Goal: Transaction & Acquisition: Purchase product/service

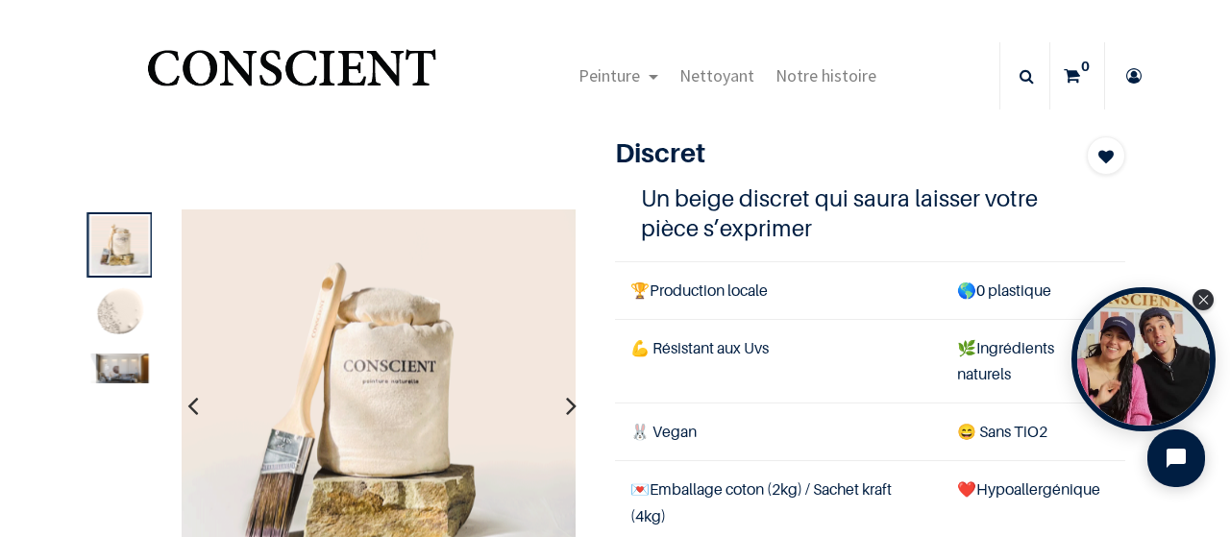
click at [124, 370] on img at bounding box center [119, 369] width 58 height 30
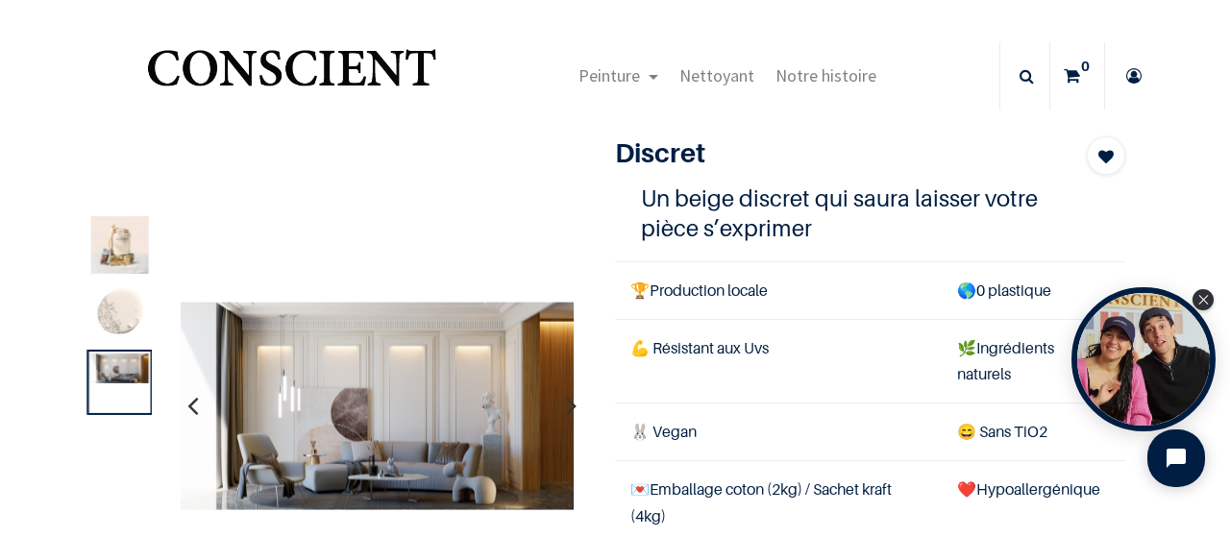
click at [123, 328] on img at bounding box center [119, 314] width 58 height 58
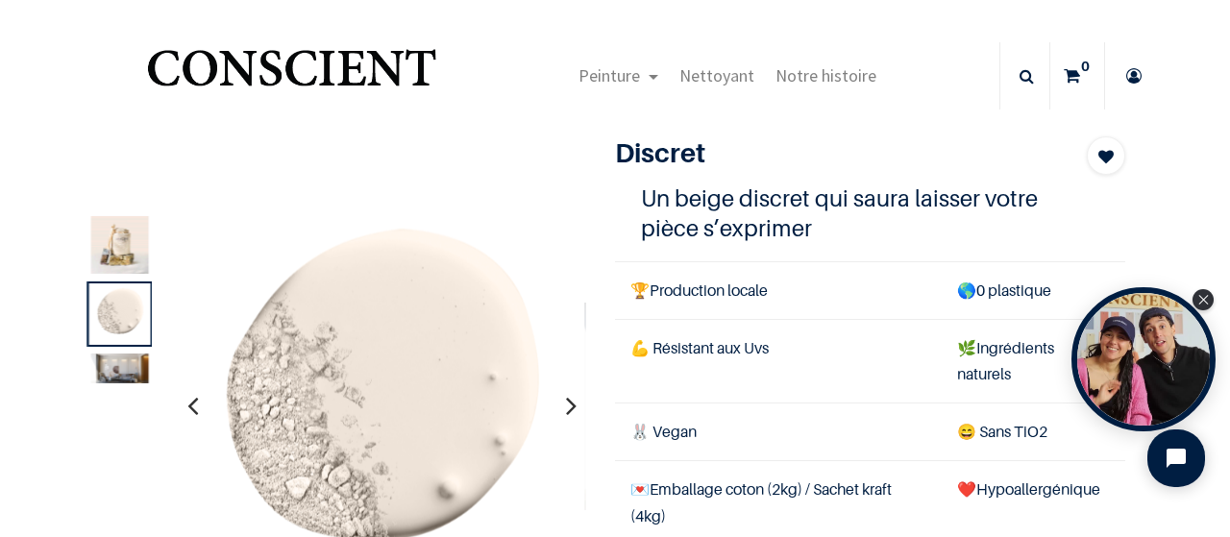
click at [122, 272] on img at bounding box center [119, 245] width 58 height 58
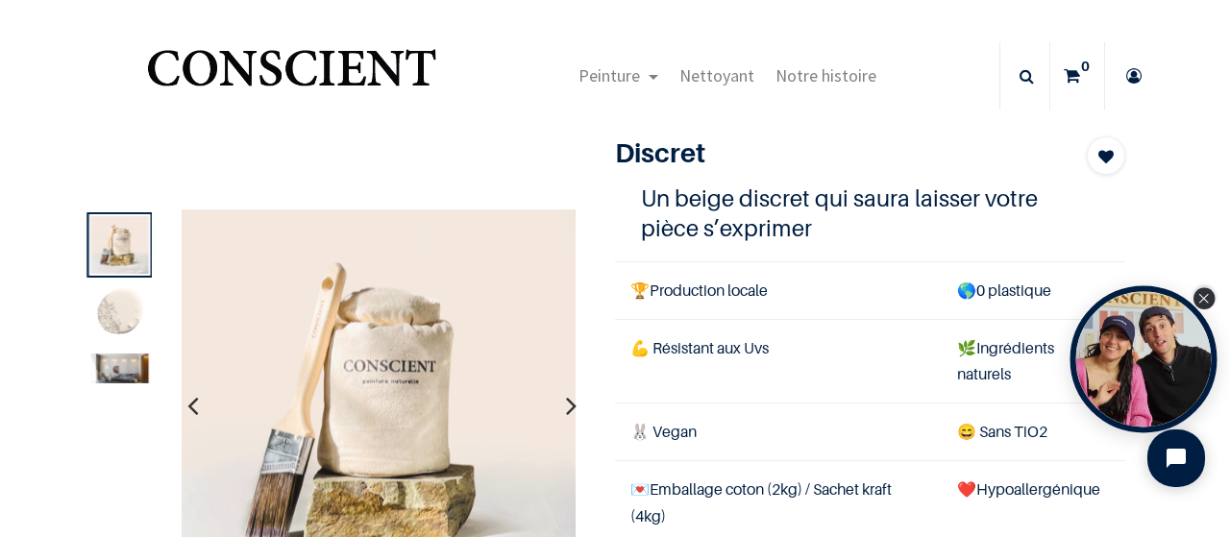
click at [1209, 304] on div "Close Tolstoy widget" at bounding box center [1203, 298] width 21 height 21
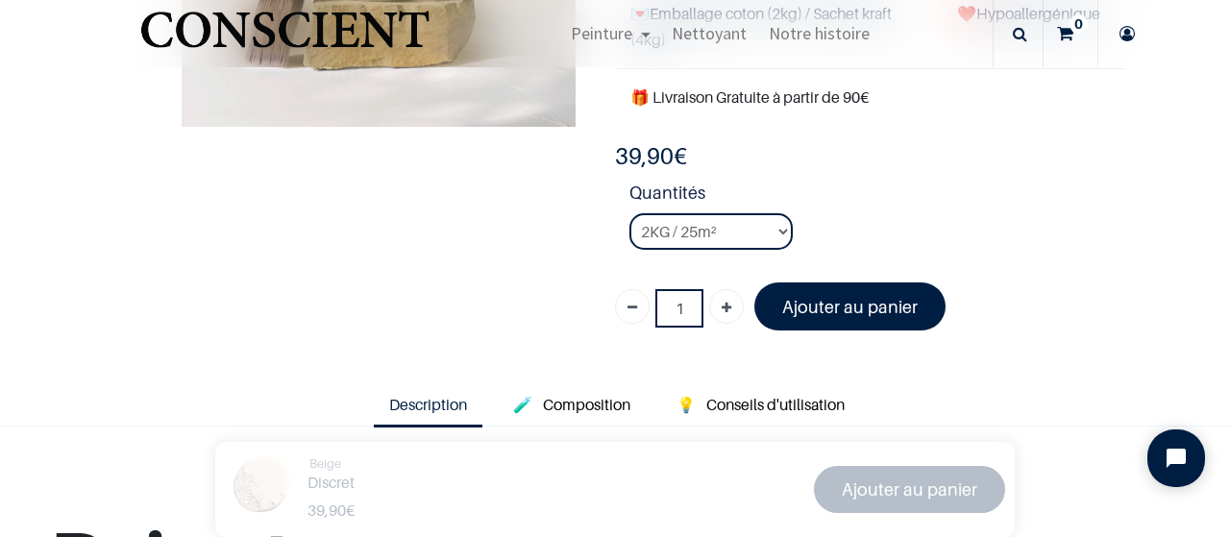
scroll to position [398, 0]
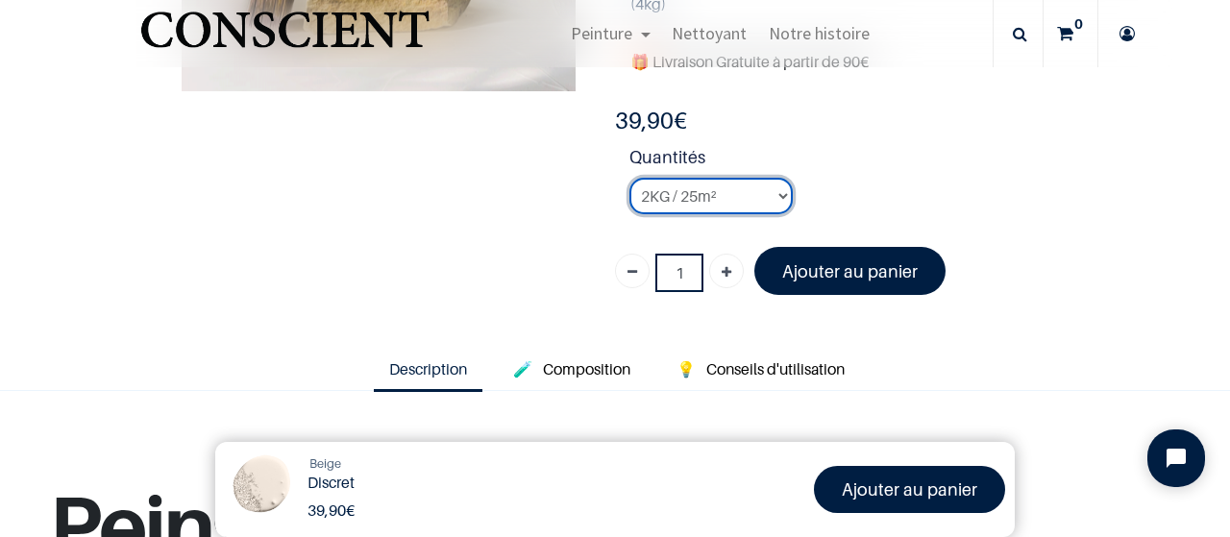
click at [730, 193] on select "2KG / 25m² 4KG / 50m² 8KG / 100m² Testeur" at bounding box center [710, 196] width 163 height 37
select select "23"
click at [629, 178] on select "2KG / 25m² 4KG / 50m² 8KG / 100m² Testeur" at bounding box center [710, 196] width 163 height 37
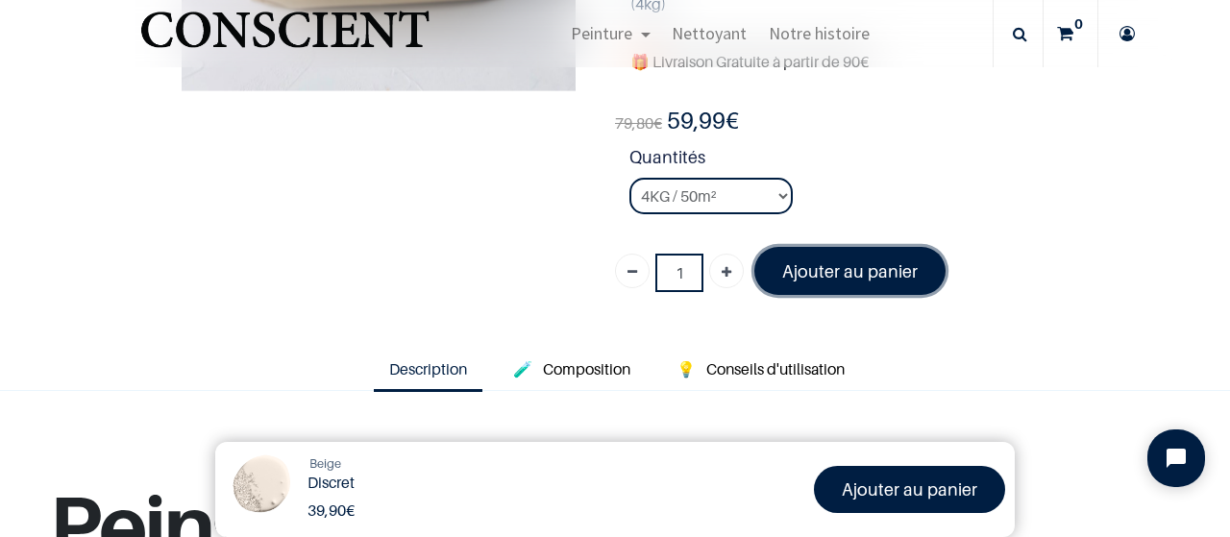
click at [787, 270] on font "Ajouter au panier" at bounding box center [849, 271] width 135 height 20
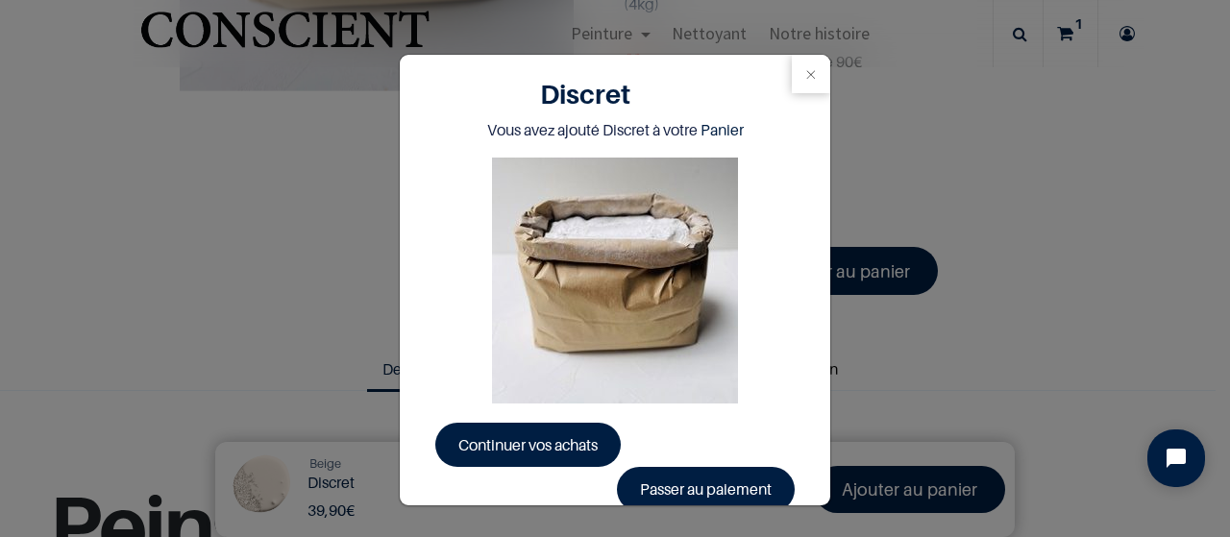
scroll to position [28, 0]
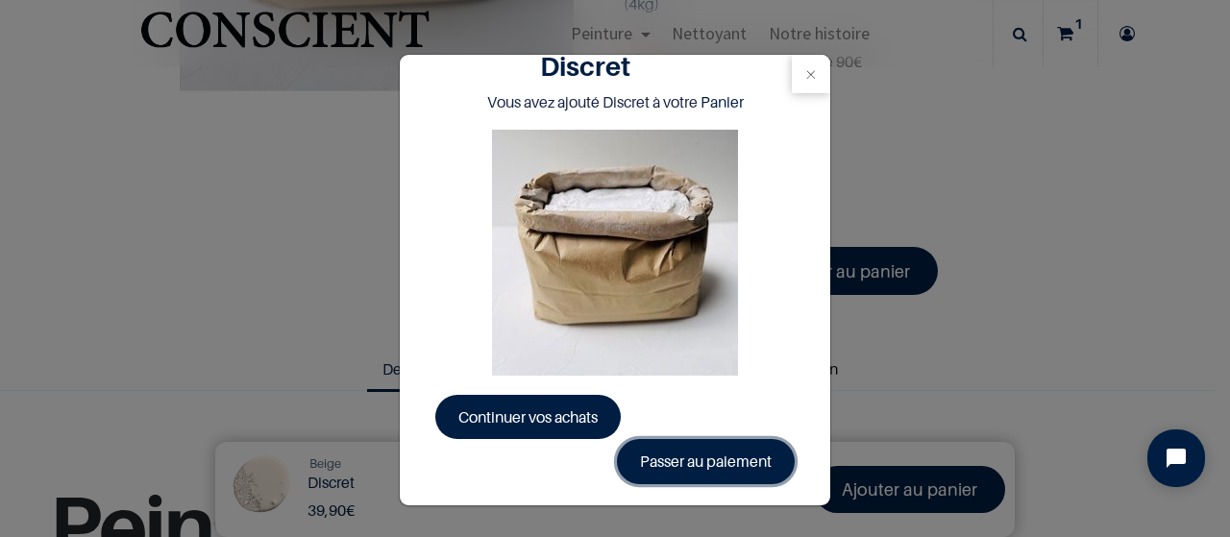
click at [723, 453] on link "Passer au paiement" at bounding box center [706, 461] width 178 height 44
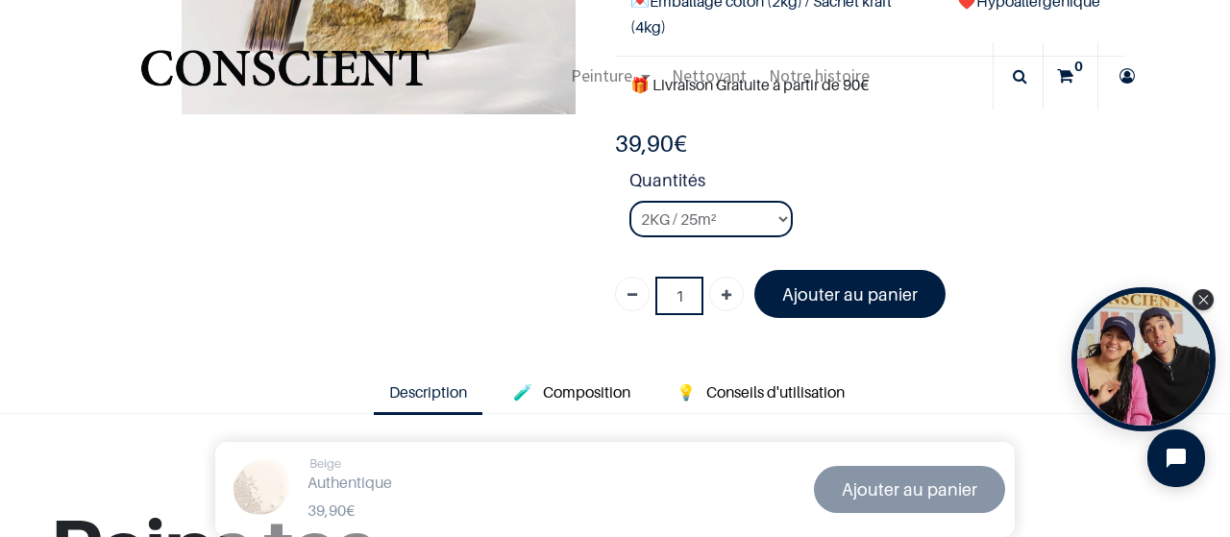
scroll to position [166, 0]
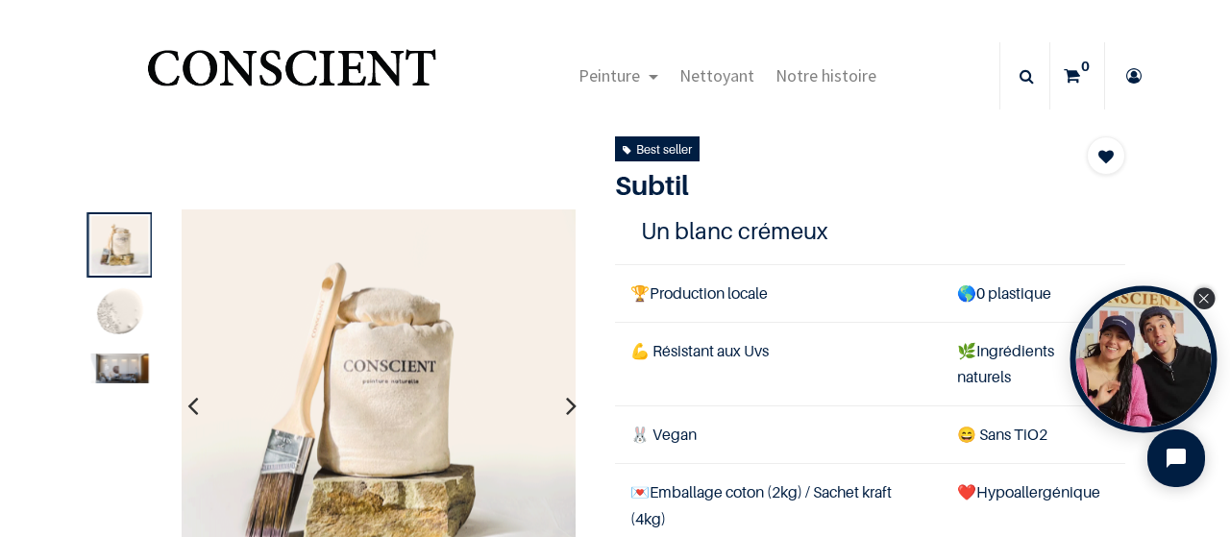
click at [1199, 305] on div "Close Tolstoy widget" at bounding box center [1203, 298] width 21 height 21
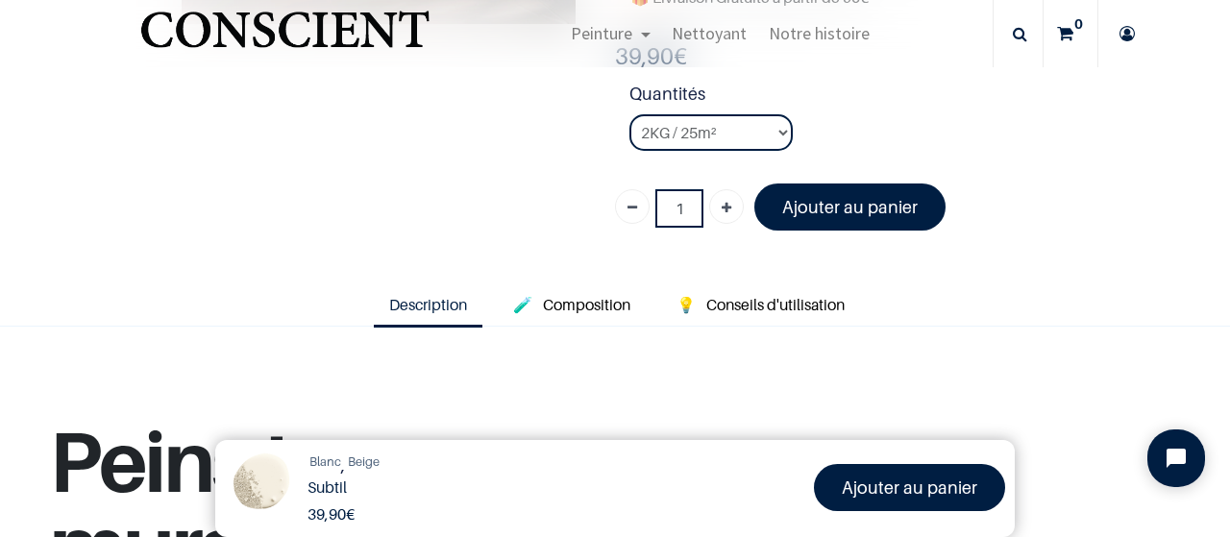
scroll to position [453, 0]
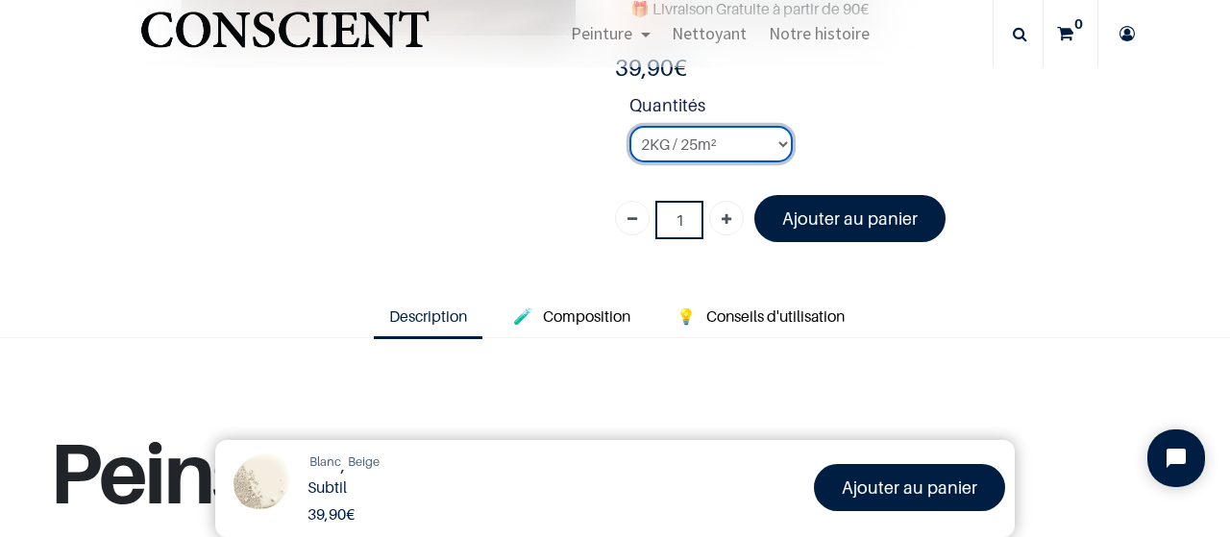
click at [732, 145] on select "2KG / 25m² 4KG / 50m² 8KG / 100m² Testeur" at bounding box center [710, 144] width 163 height 37
select select "126"
click at [629, 126] on select "2KG / 25m² 4KG / 50m² 8KG / 100m² Testeur" at bounding box center [710, 144] width 163 height 37
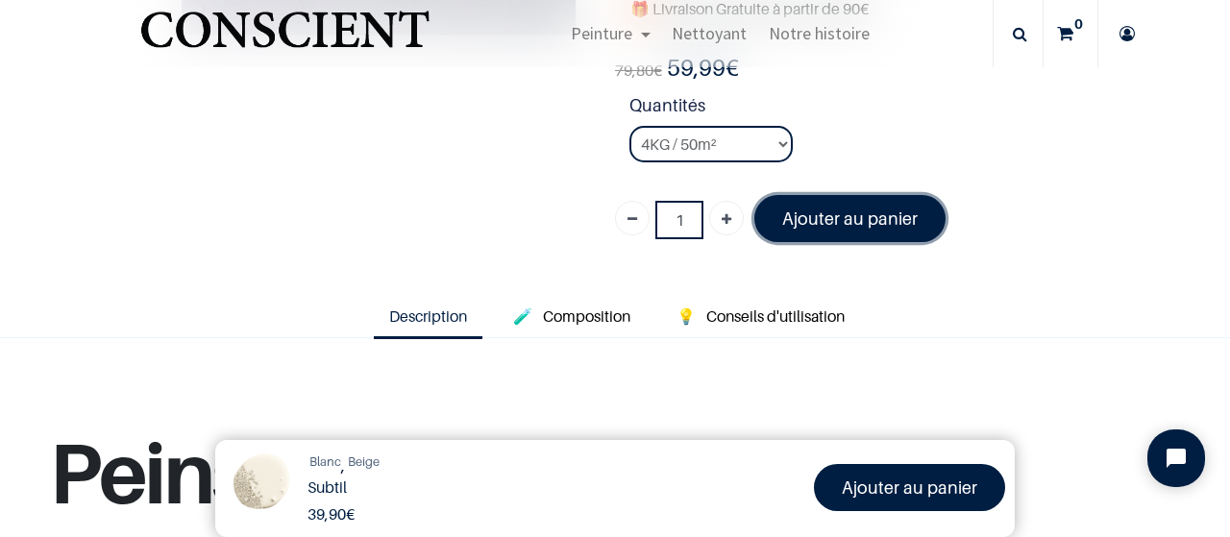
click at [788, 225] on font "Ajouter au panier" at bounding box center [849, 218] width 135 height 20
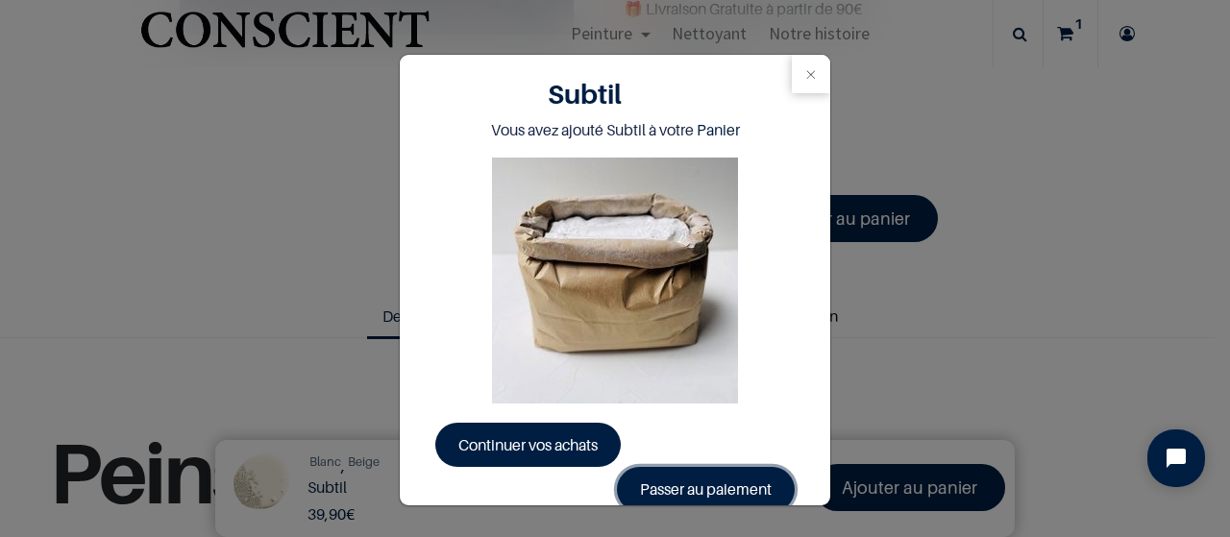
click at [748, 494] on link "Passer au paiement" at bounding box center [706, 489] width 178 height 44
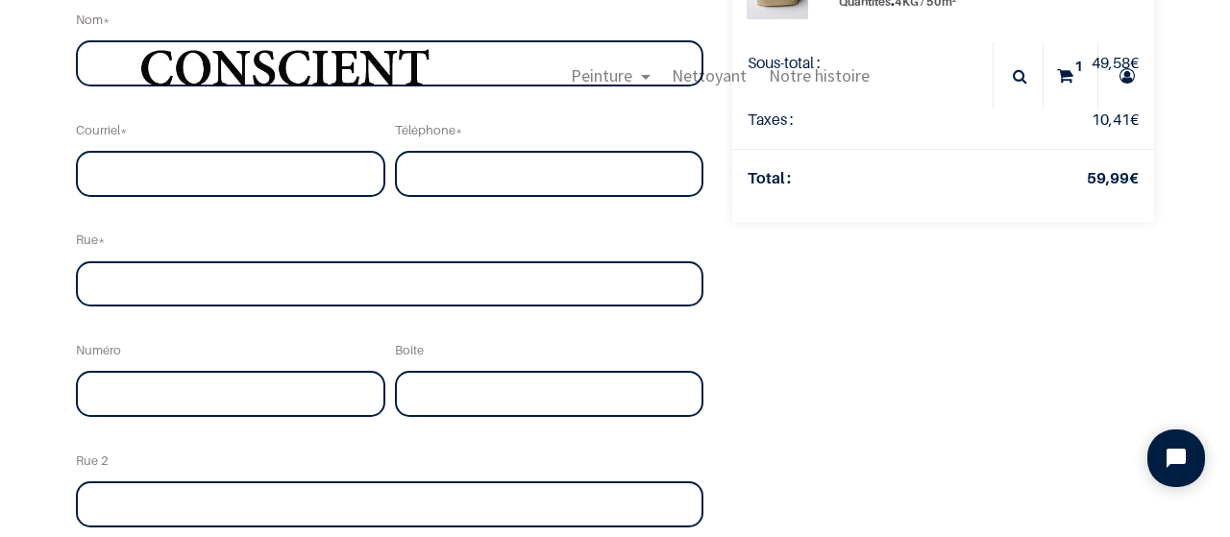
scroll to position [6, 0]
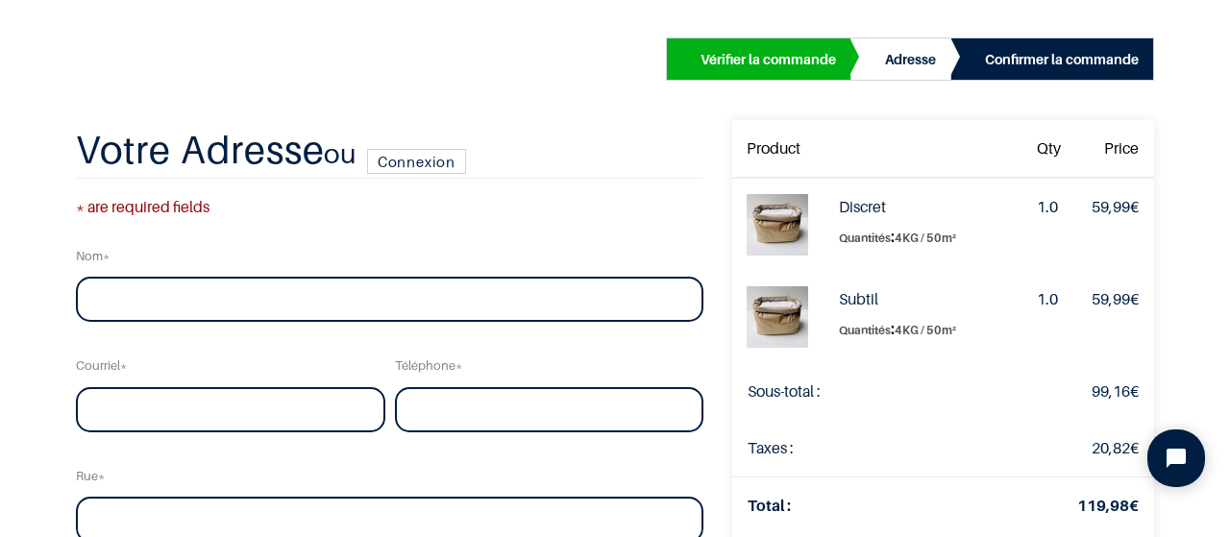
scroll to position [104, 0]
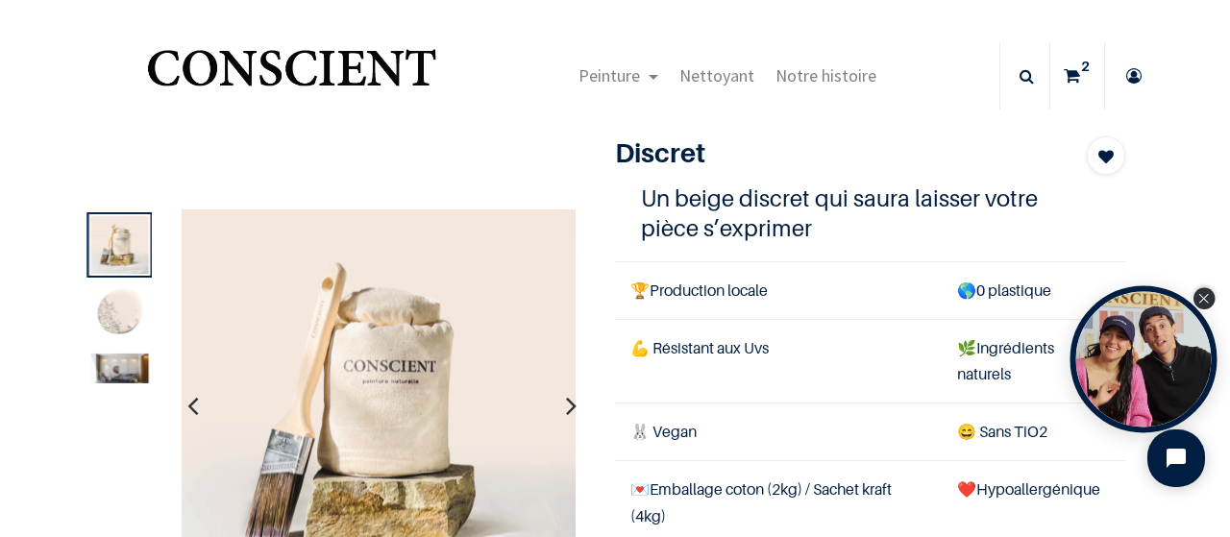
click at [1206, 297] on icon "Close Tolstoy widget" at bounding box center [1203, 299] width 11 height 10
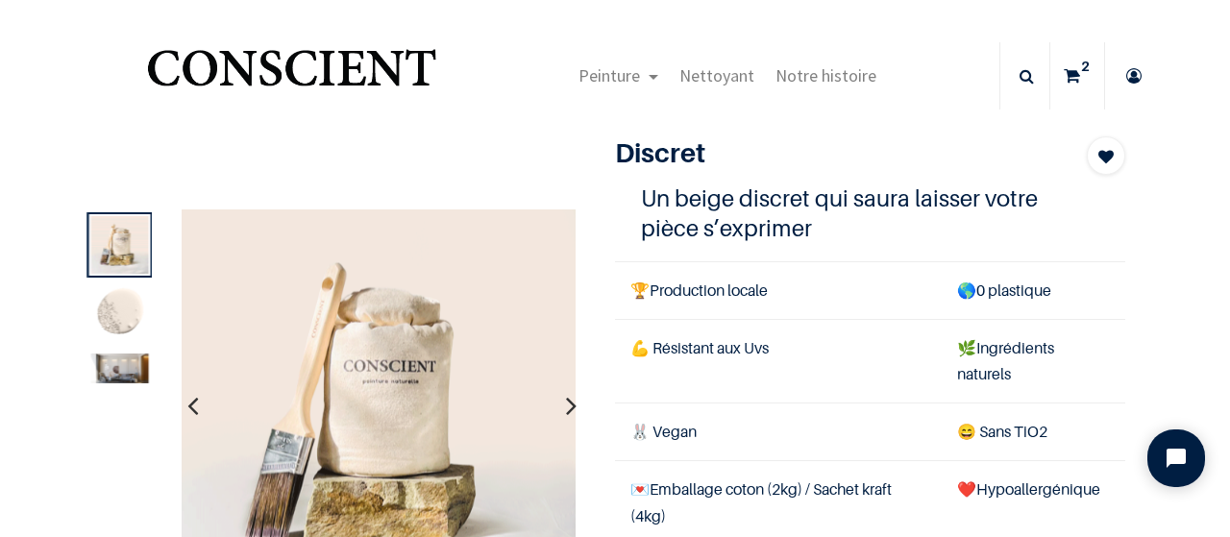
click at [110, 314] on img at bounding box center [119, 314] width 58 height 58
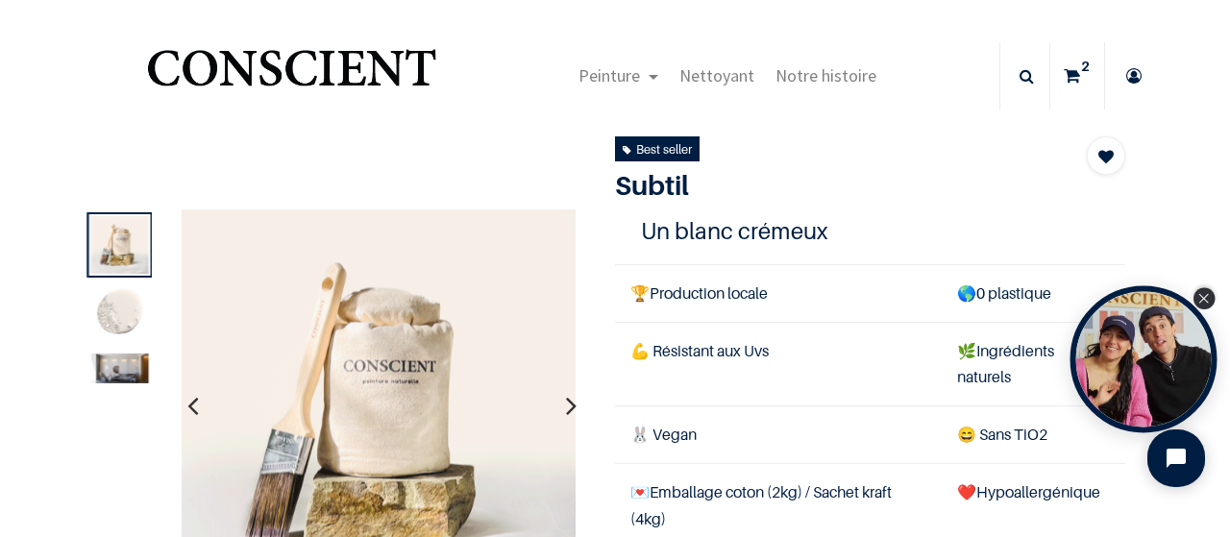
click at [1207, 298] on icon "Close Tolstoy widget" at bounding box center [1203, 299] width 11 height 10
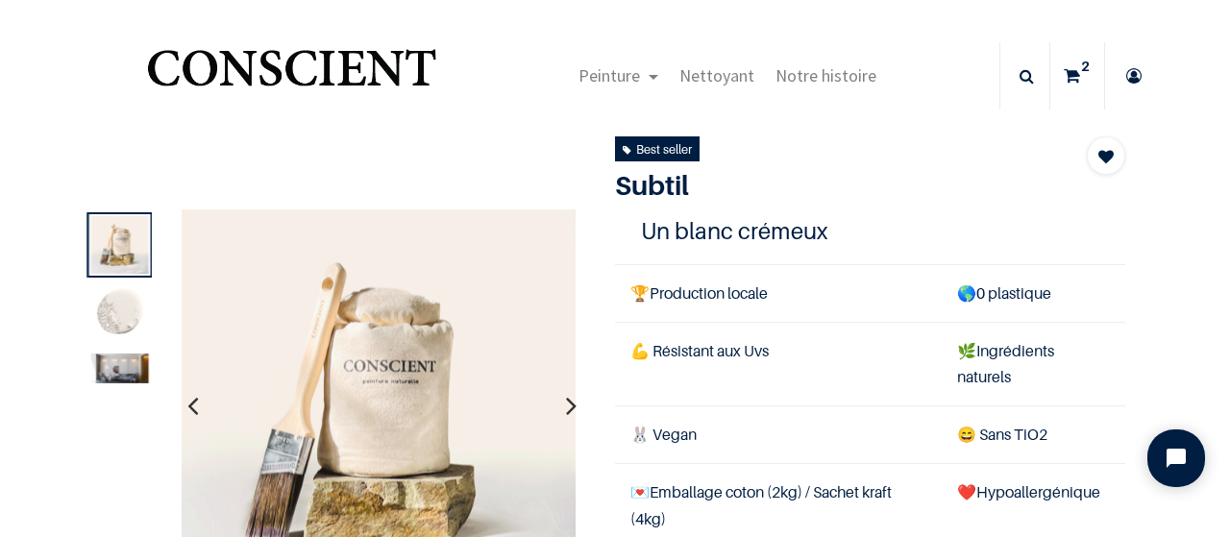
click at [117, 320] on img at bounding box center [119, 314] width 58 height 58
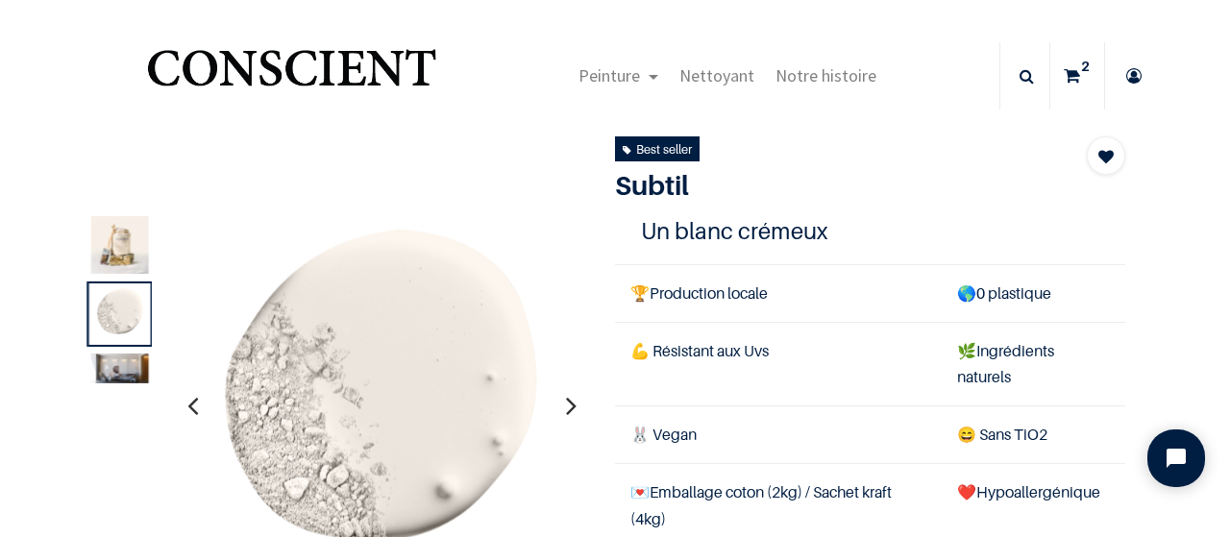
click at [1076, 67] on sup "2" at bounding box center [1085, 66] width 18 height 19
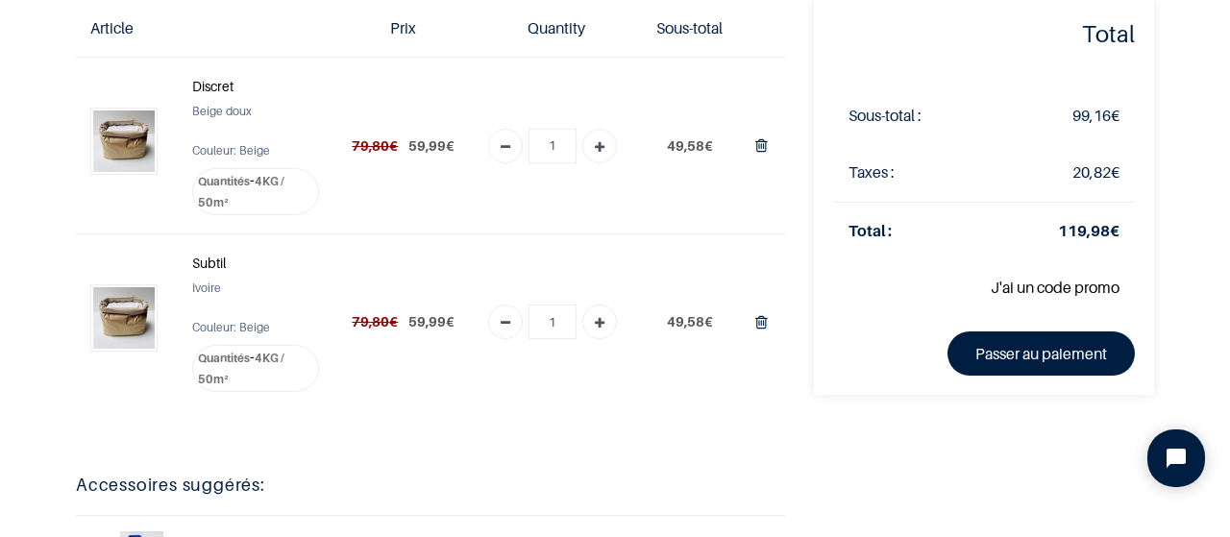
scroll to position [184, 0]
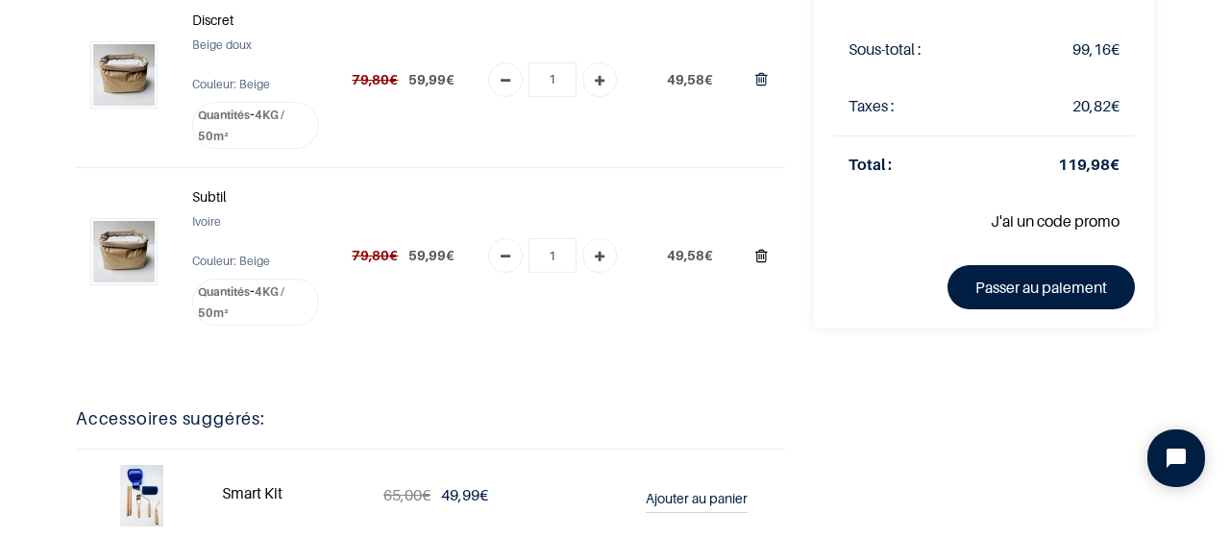
click at [755, 255] on icon "Supprimer du panier" at bounding box center [761, 256] width 12 height 26
type input "0"
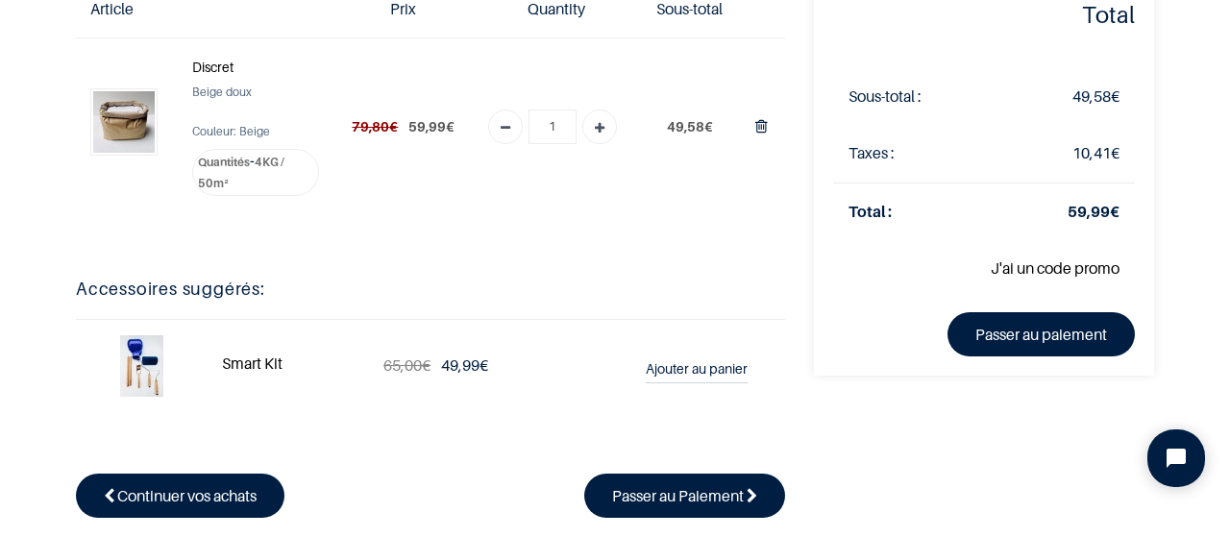
scroll to position [129, 0]
